Goal: Task Accomplishment & Management: Manage account settings

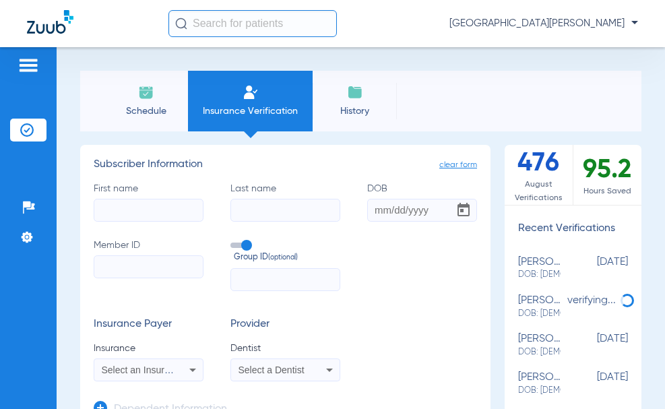
click at [586, 24] on span "[GEOGRAPHIC_DATA][PERSON_NAME]" at bounding box center [543, 23] width 189 height 13
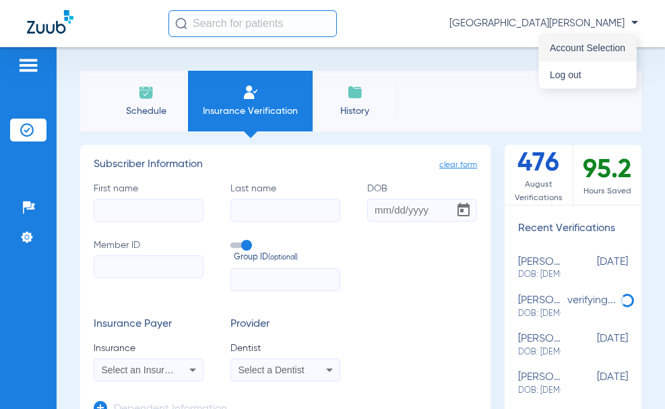
click at [592, 50] on span "Account Selection" at bounding box center [587, 47] width 75 height 9
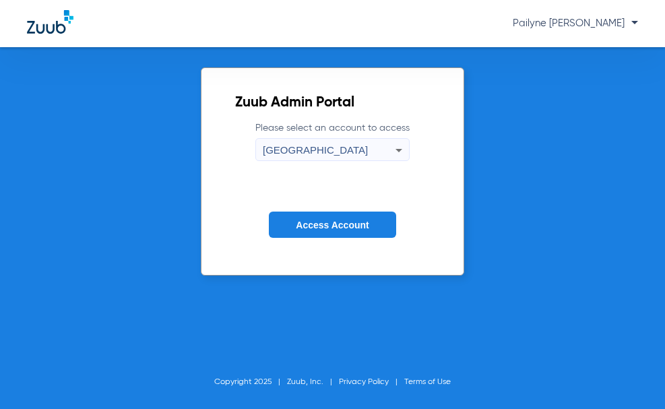
click at [315, 146] on span "[GEOGRAPHIC_DATA]" at bounding box center [315, 149] width 105 height 11
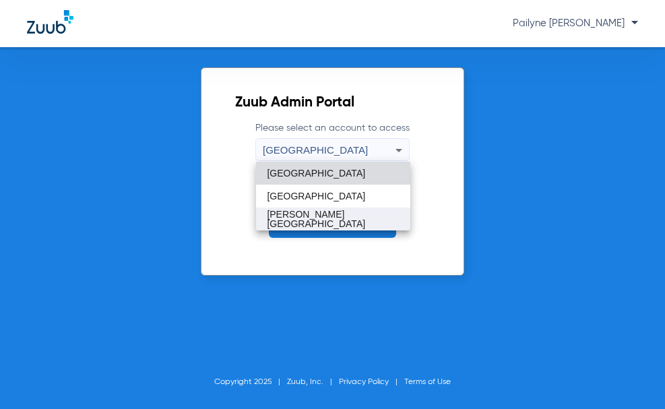
click at [307, 227] on mat-option "[PERSON_NAME][GEOGRAPHIC_DATA]" at bounding box center [333, 219] width 154 height 23
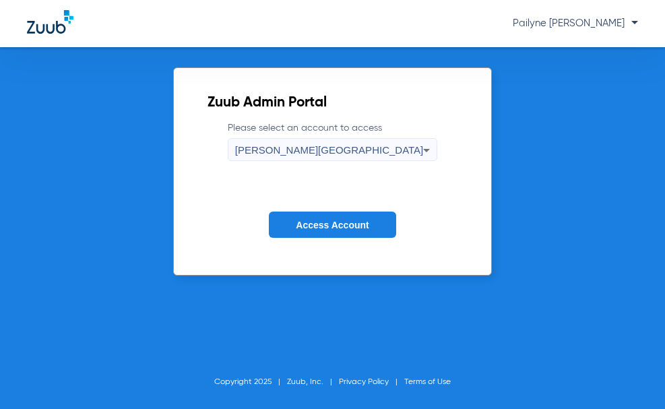
click at [336, 226] on span "Access Account" at bounding box center [332, 225] width 73 height 11
